Goal: Information Seeking & Learning: Learn about a topic

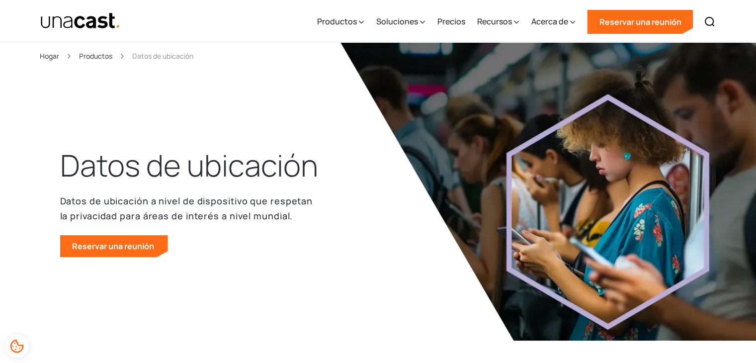
click at [223, 93] on div "Datos de ubicación Datos de ubicación a nivel de dispositivo que respetan la pr…" at bounding box center [378, 211] width 636 height 258
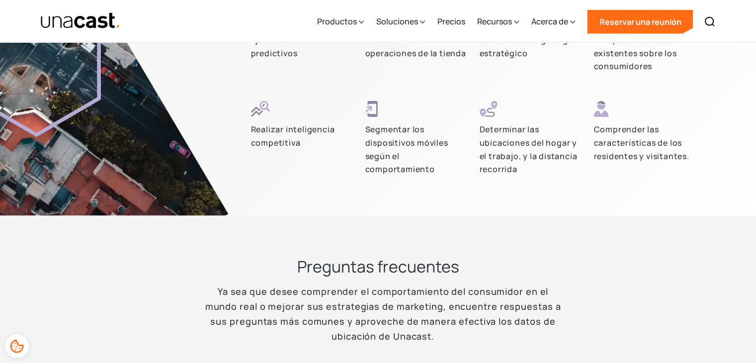
scroll to position [3032, 0]
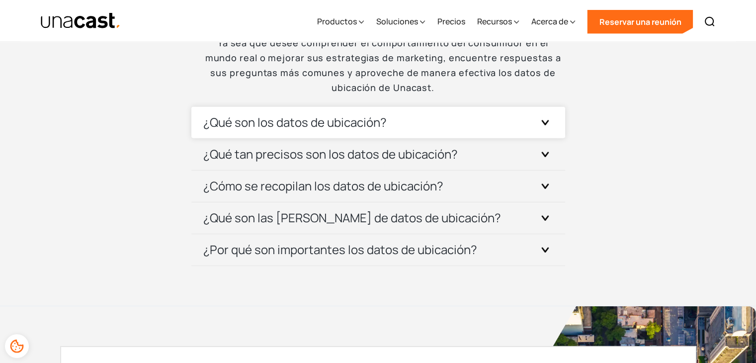
click at [549, 122] on div at bounding box center [545, 122] width 16 height 16
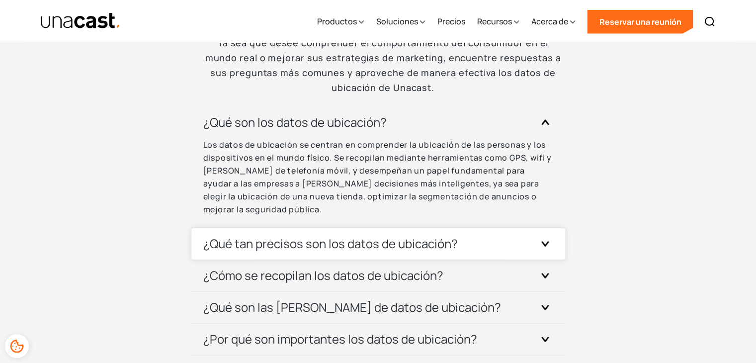
click at [544, 241] on icon at bounding box center [545, 243] width 8 height 5
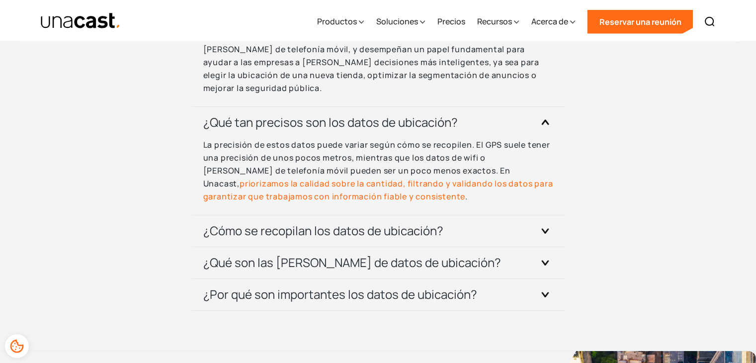
scroll to position [3181, 0]
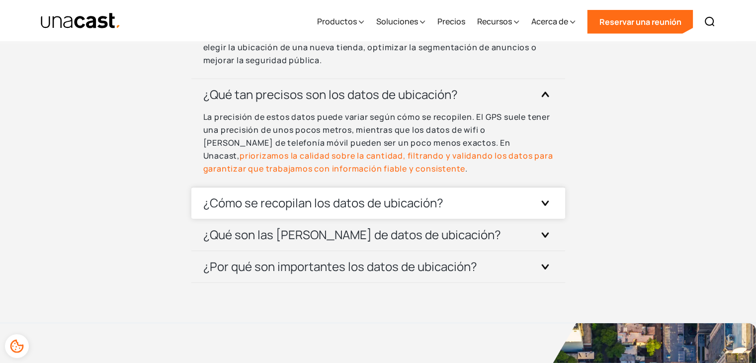
click at [534, 190] on div "¿Cómo se recopilan los datos de ubicación?" at bounding box center [378, 202] width 350 height 31
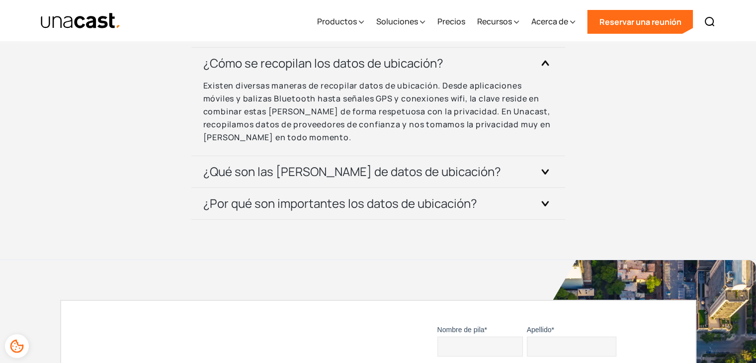
scroll to position [3330, 0]
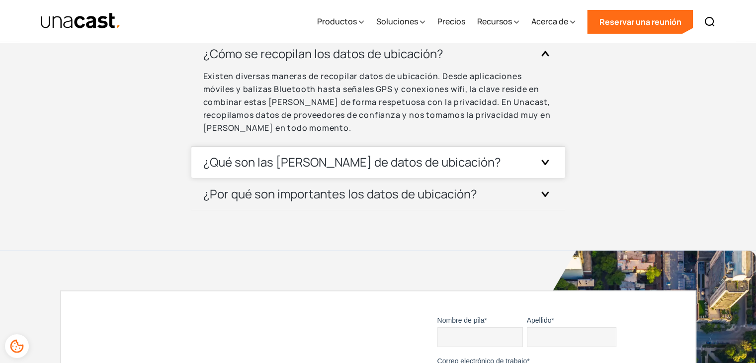
click at [551, 154] on div at bounding box center [545, 162] width 16 height 16
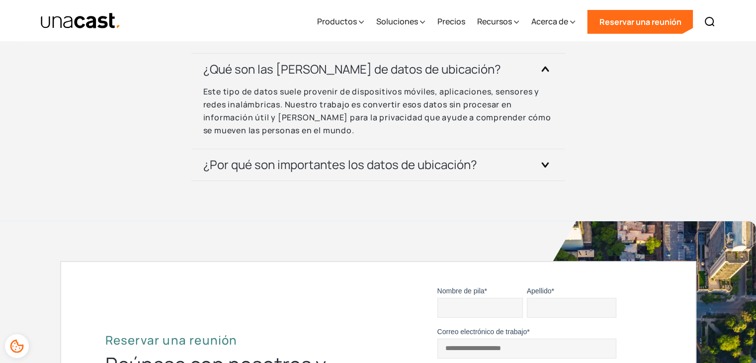
scroll to position [3430, 0]
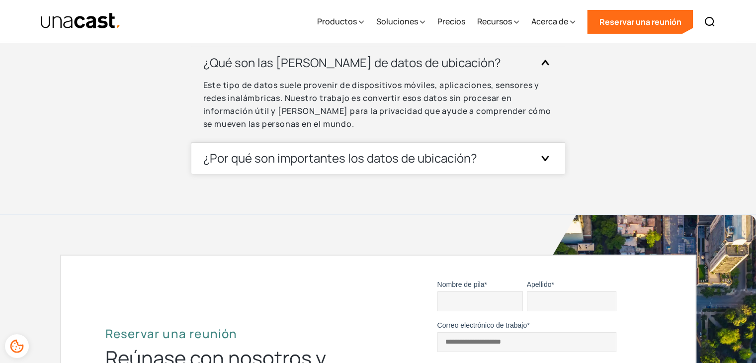
click at [544, 150] on div at bounding box center [545, 158] width 16 height 16
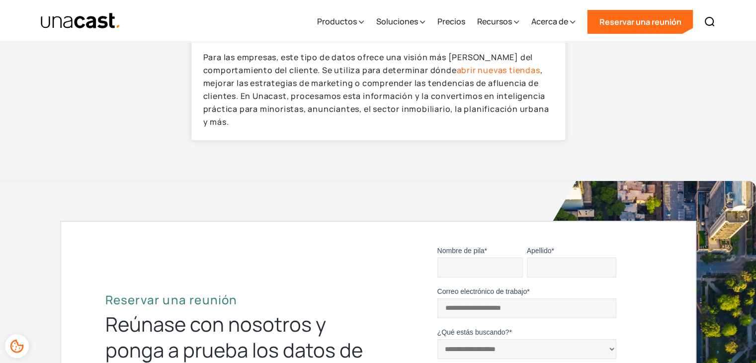
scroll to position [3479, 0]
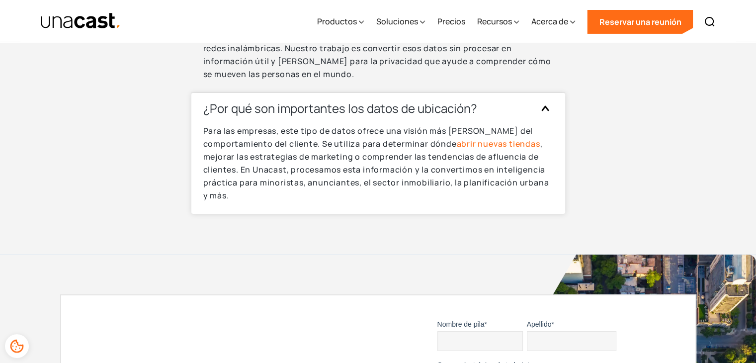
click at [495, 138] on font "abrir nuevas tiendas" at bounding box center [499, 143] width 84 height 11
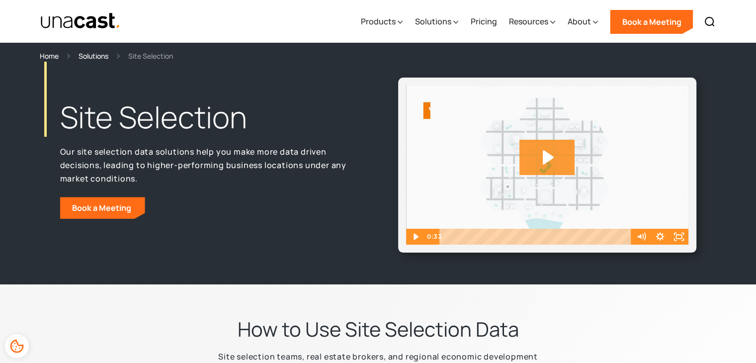
click at [546, 161] on icon "Play Video: Unacast - Our Datasets (Featured on the Site Selection Page)" at bounding box center [548, 157] width 11 height 14
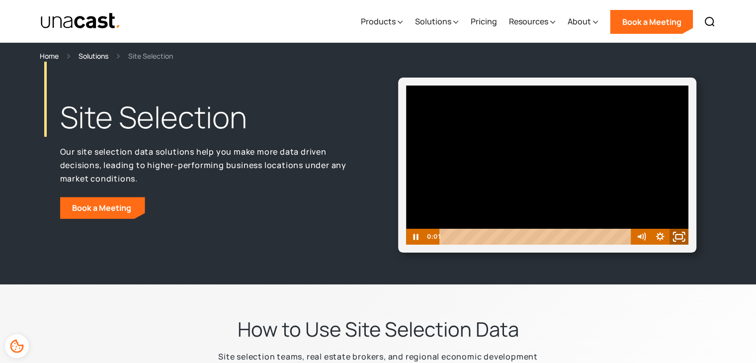
click at [676, 239] on rect "Fullscreen" at bounding box center [679, 236] width 7 height 4
click at [480, 20] on link "Pricing" at bounding box center [483, 21] width 26 height 41
